Goal: Register for event/course

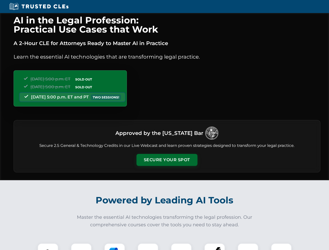
click at [167, 160] on button "Secure Your Spot" at bounding box center [166, 160] width 61 height 12
click at [48, 247] on img at bounding box center [47, 253] width 15 height 15
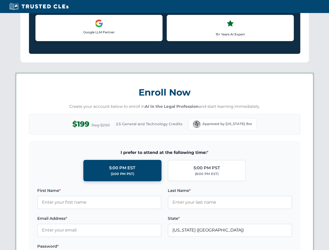
click at [115, 247] on label "Password *" at bounding box center [99, 246] width 124 height 6
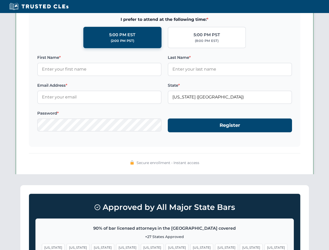
click at [240, 247] on span "[US_STATE]" at bounding box center [251, 248] width 23 height 8
